Goal: Information Seeking & Learning: Learn about a topic

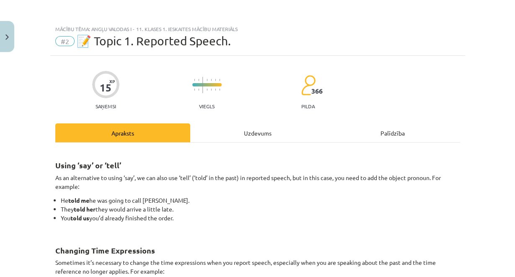
scroll to position [150, 0]
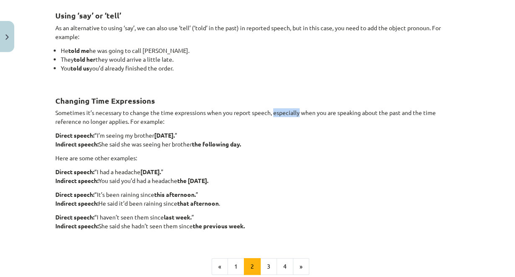
drag, startPoint x: 272, startPoint y: 111, endPoint x: 298, endPoint y: 113, distance: 26.0
click at [298, 113] on p "Sometimes it’s necessary to change the time expressions when you report speech,…" at bounding box center [257, 117] width 405 height 18
copy p "especially"
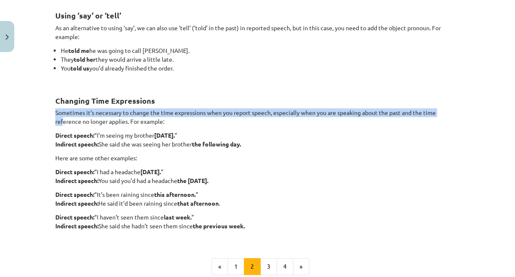
drag, startPoint x: 48, startPoint y: 117, endPoint x: 60, endPoint y: 120, distance: 12.1
click at [60, 120] on div "15 XP Saņemsi Viegls 366 pilda Apraksts Uzdevums Palīdzība Using ‘say’ or ‘tell…" at bounding box center [257, 128] width 415 height 444
click at [50, 123] on div "15 XP Saņemsi Viegls 366 pilda Apraksts Uzdevums Palīdzība Using ‘say’ or ‘tell…" at bounding box center [257, 128] width 415 height 444
click at [60, 122] on p "Sometimes it’s necessary to change the time expressions when you report speech,…" at bounding box center [257, 117] width 405 height 18
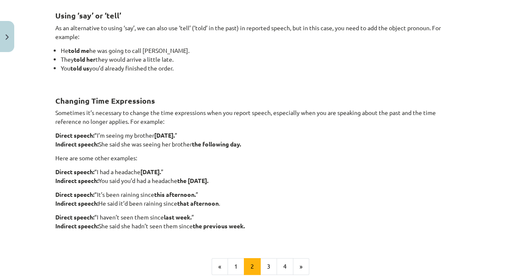
click at [81, 122] on p "Sometimes it’s necessary to change the time expressions when you report speech,…" at bounding box center [257, 117] width 405 height 18
click at [76, 121] on p "Sometimes it’s necessary to change the time expressions when you report speech,…" at bounding box center [257, 117] width 405 height 18
drag, startPoint x: 77, startPoint y: 121, endPoint x: 52, endPoint y: 119, distance: 25.2
click at [55, 119] on p "Sometimes it’s necessary to change the time expressions when you report speech,…" at bounding box center [257, 117] width 405 height 18
copy p "reference"
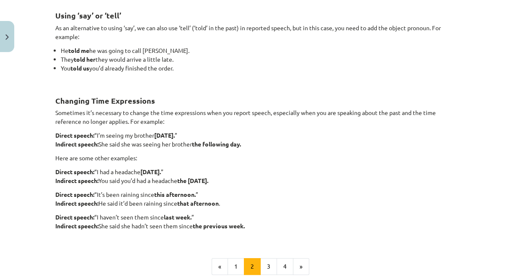
click at [120, 130] on div "Using ‘say’ or ‘tell’ As an alternative to using ‘say’, we can also use ‘tell’ …" at bounding box center [257, 119] width 405 height 238
drag, startPoint x: 106, startPoint y: 120, endPoint x: 124, endPoint y: 122, distance: 18.6
click at [124, 122] on p "Sometimes it’s necessary to change the time expressions when you report speech,…" at bounding box center [257, 117] width 405 height 18
copy p "applies"
drag, startPoint x: 80, startPoint y: 120, endPoint x: 126, endPoint y: 120, distance: 46.1
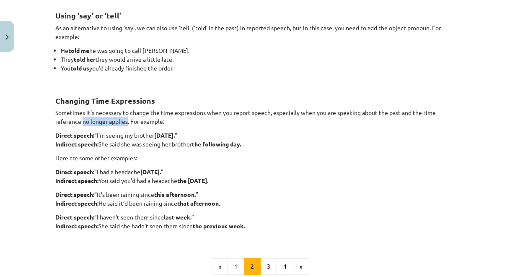
click at [126, 120] on p "Sometimes it’s necessary to change the time expressions when you report speech,…" at bounding box center [257, 117] width 405 height 18
copy p "no longer applies"
click at [186, 130] on div "Using ‘say’ or ‘tell’ As an alternative to using ‘say’, we can also use ‘tell’ …" at bounding box center [257, 119] width 405 height 238
drag, startPoint x: 156, startPoint y: 134, endPoint x: 183, endPoint y: 135, distance: 27.3
click at [175, 135] on strong "[DATE]." at bounding box center [164, 135] width 21 height 8
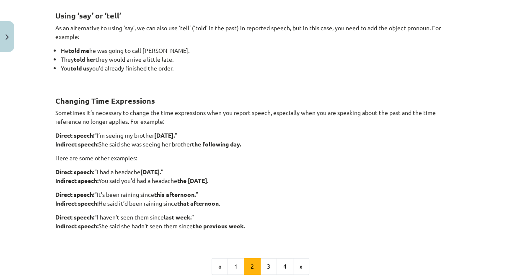
copy strong "[DATE]"
click at [88, 133] on strong "Direct speech:" at bounding box center [74, 135] width 39 height 8
drag, startPoint x: 96, startPoint y: 134, endPoint x: 184, endPoint y: 137, distance: 88.1
click at [184, 137] on p "Direct speech: “I’m seeing my brother [DATE]. ” Indirect speech: She said she w…" at bounding box center [257, 140] width 405 height 18
copy p "I’m seeing my brother [DATE]."
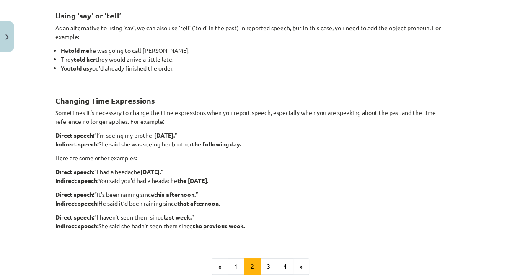
drag, startPoint x: 193, startPoint y: 142, endPoint x: 259, endPoint y: 142, distance: 66.2
click at [259, 142] on p "Direct speech: “I’m seeing my brother [DATE]. ” Indirect speech: She said she w…" at bounding box center [257, 140] width 405 height 18
copy p "the following day."
click at [184, 168] on p "Direct speech: “I had a headache [DATE]. ” Indirect speech: You said you’d had …" at bounding box center [257, 176] width 405 height 18
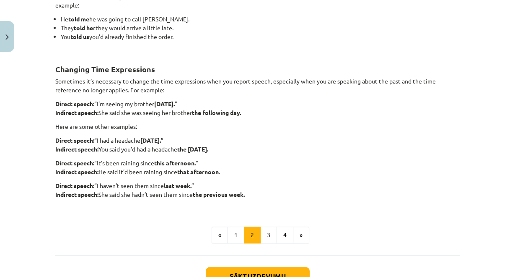
scroll to position [183, 0]
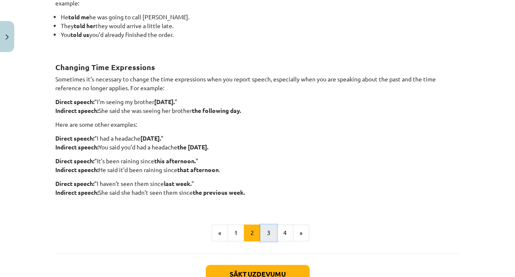
click at [265, 230] on button "3" at bounding box center [268, 232] width 17 height 17
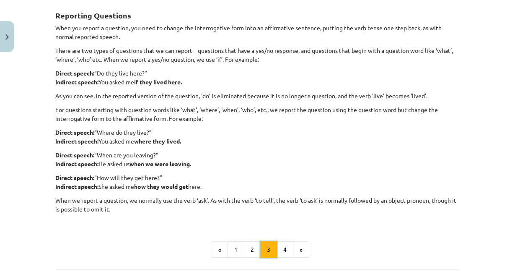
scroll to position [0, 0]
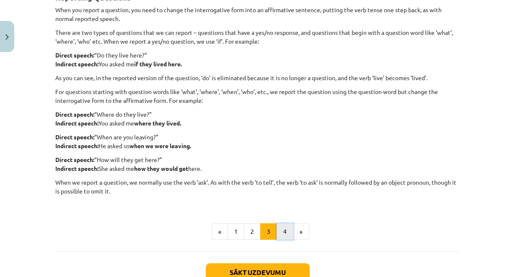
click at [286, 230] on button "4" at bounding box center [285, 231] width 17 height 17
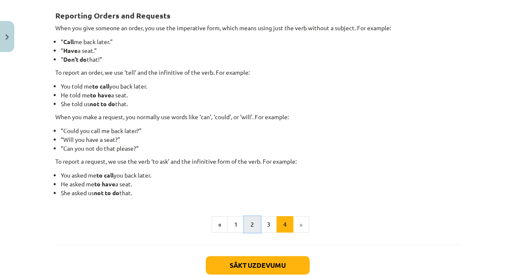
click at [249, 222] on button "2" at bounding box center [252, 224] width 17 height 17
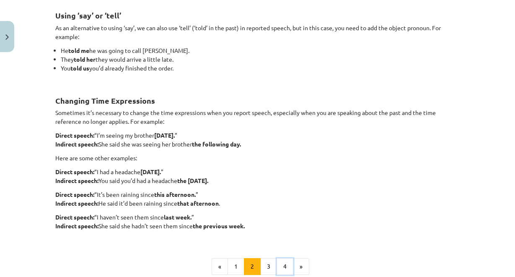
drag, startPoint x: 282, startPoint y: 265, endPoint x: 274, endPoint y: 263, distance: 8.2
click at [281, 265] on button "4" at bounding box center [285, 266] width 17 height 17
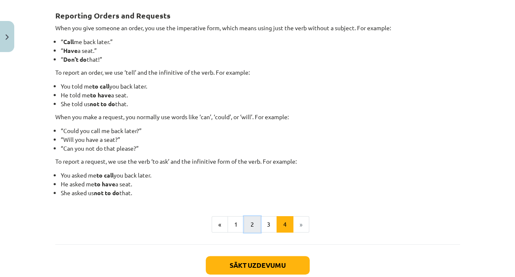
click at [257, 223] on button "2" at bounding box center [252, 224] width 17 height 17
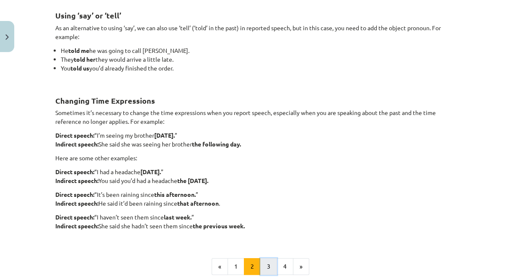
click at [266, 258] on button "3" at bounding box center [268, 266] width 17 height 17
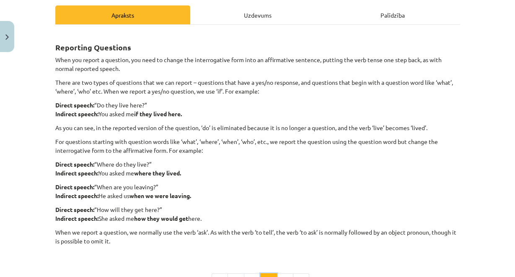
scroll to position [116, 0]
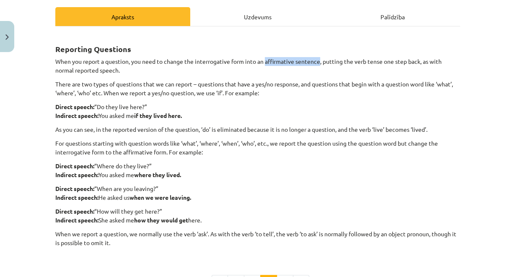
drag, startPoint x: 263, startPoint y: 62, endPoint x: 319, endPoint y: 63, distance: 55.3
click at [319, 63] on p "When you report a question, you need to change the interrogative form into an a…" at bounding box center [257, 66] width 405 height 18
copy p "affirmative sentence"
click at [275, 85] on p "There are two types of questions that we can report – questions that have a yes…" at bounding box center [257, 89] width 405 height 18
drag, startPoint x: 217, startPoint y: 127, endPoint x: 244, endPoint y: 129, distance: 26.4
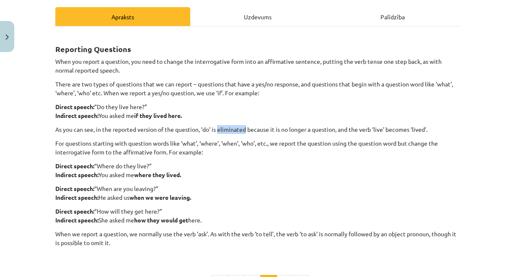
click at [244, 129] on p "As you can see, in the reported version of the question, ‘do’ is eliminated bec…" at bounding box center [257, 129] width 405 height 9
copy p "eliminated"
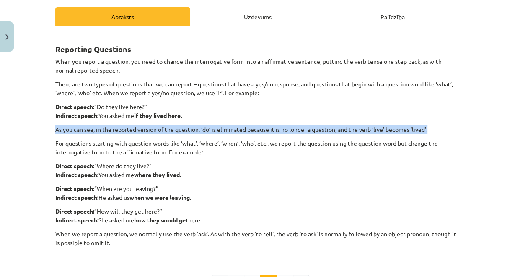
drag, startPoint x: 53, startPoint y: 127, endPoint x: 485, endPoint y: 127, distance: 431.3
click at [485, 127] on div "Mācību tēma: Angļu valodas i - 11. klases 1. ieskaites mācību materiāls #2 📝 To…" at bounding box center [257, 138] width 515 height 277
copy p "As you can see, in the reported version of the question, ‘do’ is eliminated bec…"
click at [281, 128] on p "As you can see, in the reported version of the question, ‘do’ is eliminated bec…" at bounding box center [257, 129] width 405 height 9
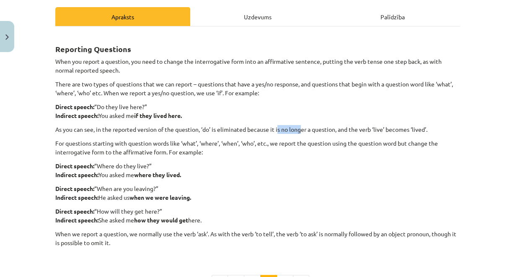
drag, startPoint x: 275, startPoint y: 129, endPoint x: 301, endPoint y: 127, distance: 26.1
click at [301, 127] on p "As you can see, in the reported version of the question, ‘do’ is eliminated bec…" at bounding box center [257, 129] width 405 height 9
click at [280, 129] on p "As you can see, in the reported version of the question, ‘do’ is eliminated bec…" at bounding box center [257, 129] width 405 height 9
click at [286, 120] on div "Reporting Questions When you report a question, you need to change the interrog…" at bounding box center [257, 145] width 405 height 222
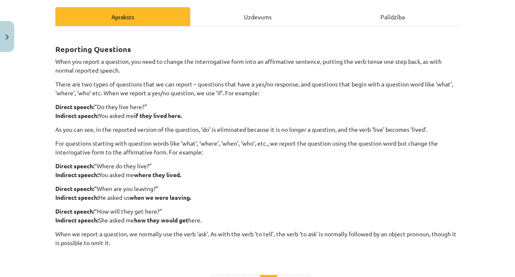
drag, startPoint x: 281, startPoint y: 108, endPoint x: 279, endPoint y: 116, distance: 8.1
click at [280, 110] on p "Direct speech: “Do they live here?” Indirect speech: You asked me if they lived…" at bounding box center [257, 111] width 405 height 18
click at [278, 128] on p "As you can see, in the reported version of the question, ‘do’ is eliminated bec…" at bounding box center [257, 129] width 405 height 9
drag, startPoint x: 279, startPoint y: 128, endPoint x: 305, endPoint y: 128, distance: 25.6
click at [305, 128] on p "As you can see, in the reported version of the question, ‘do’ is eliminated bec…" at bounding box center [257, 129] width 405 height 9
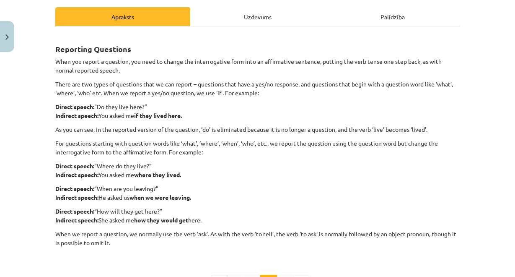
click at [265, 146] on p "For questions starting with question words like ‘what’, ‘where’, ‘when’, ‘who’,…" at bounding box center [257, 148] width 405 height 18
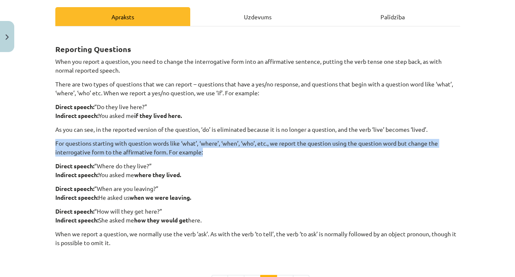
drag, startPoint x: 57, startPoint y: 142, endPoint x: 212, endPoint y: 149, distance: 155.3
click at [212, 149] on div "15 XP Saņemsi Viegls 366 pilda Apraksts Uzdevums Palīdzība Reporting Questions …" at bounding box center [257, 153] width 415 height 427
click at [224, 152] on p "For questions starting with question words like ‘what’, ‘where’, ‘when’, ‘who’,…" at bounding box center [257, 148] width 405 height 18
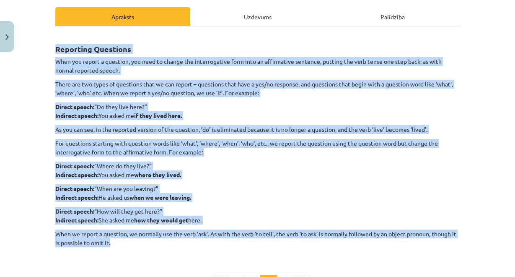
drag, startPoint x: 47, startPoint y: 42, endPoint x: 133, endPoint y: 241, distance: 216.5
click at [133, 241] on div "Mācību tēma: Angļu valodas i - 11. klases 1. ieskaites mācību materiāls #2 📝 To…" at bounding box center [257, 138] width 515 height 277
